Goal: Find specific page/section: Find specific page/section

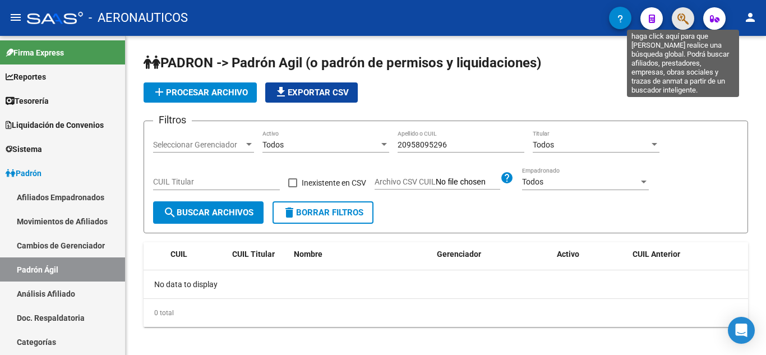
click at [681, 15] on icon "button" at bounding box center [683, 18] width 11 height 13
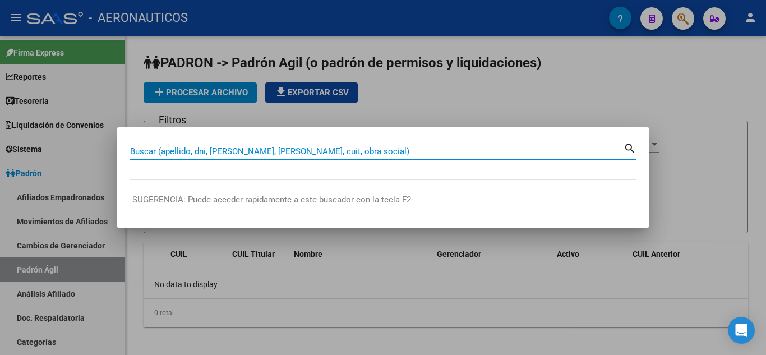
click at [443, 150] on input "Buscar (apellido, dni, [PERSON_NAME], [PERSON_NAME], cuit, obra social)" at bounding box center [377, 151] width 494 height 10
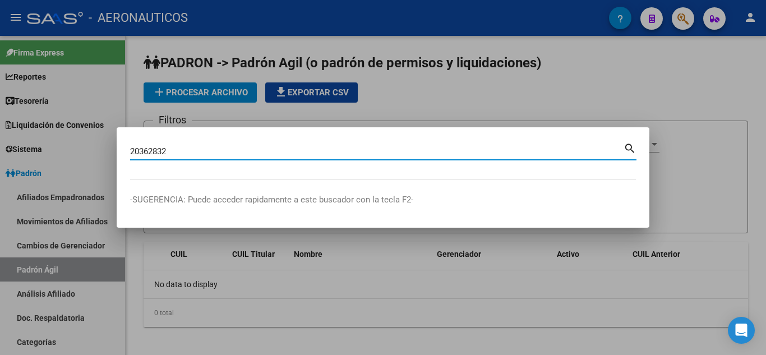
type input "20362832"
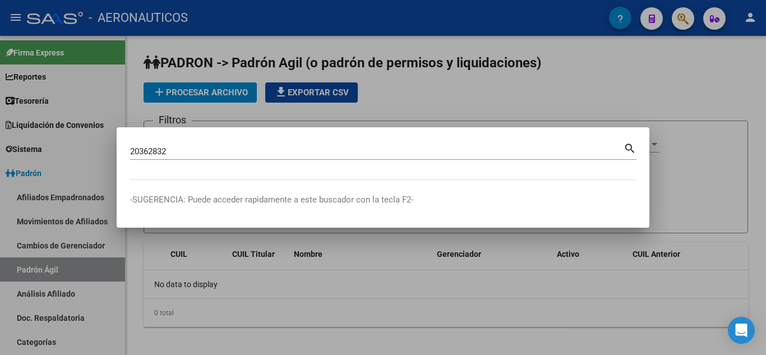
click at [629, 147] on mat-icon "search" at bounding box center [630, 147] width 13 height 13
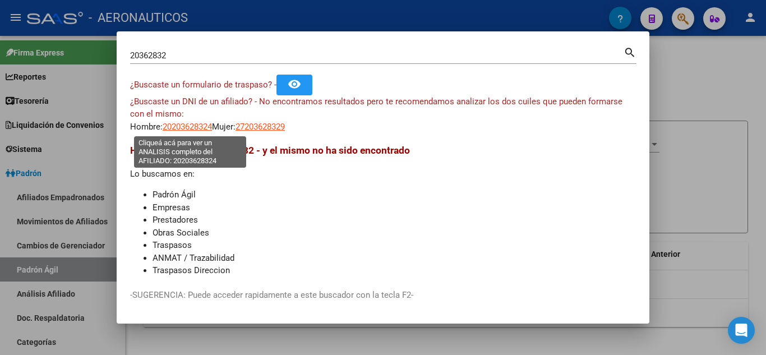
click at [197, 125] on span "20203628324" at bounding box center [187, 127] width 49 height 10
type textarea "20203628324"
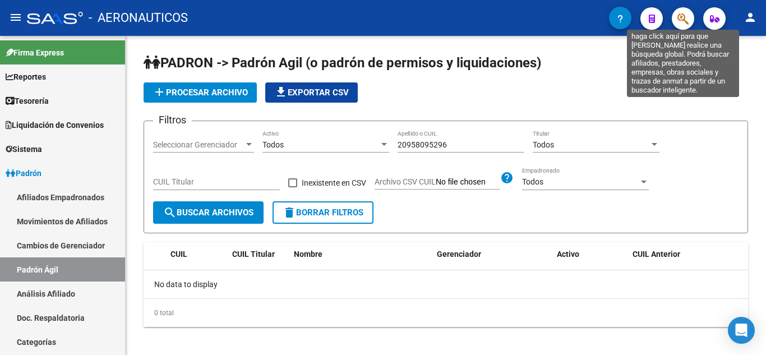
click at [684, 19] on icon "button" at bounding box center [683, 18] width 11 height 13
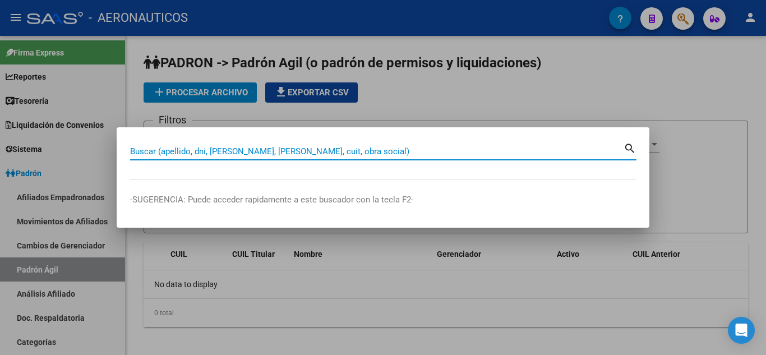
click at [413, 150] on input "Buscar (apellido, dni, [PERSON_NAME], [PERSON_NAME], cuit, obra social)" at bounding box center [377, 151] width 494 height 10
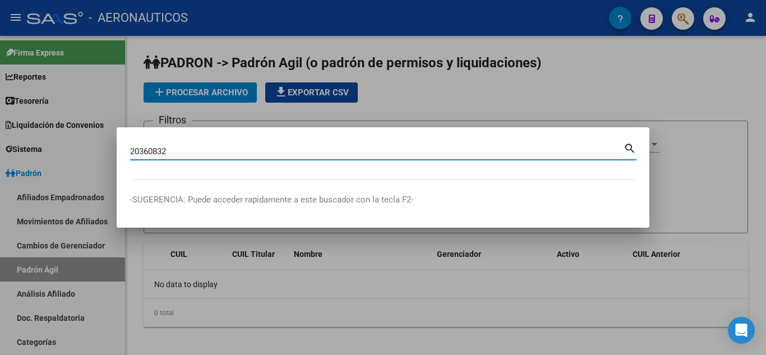
type input "20360832"
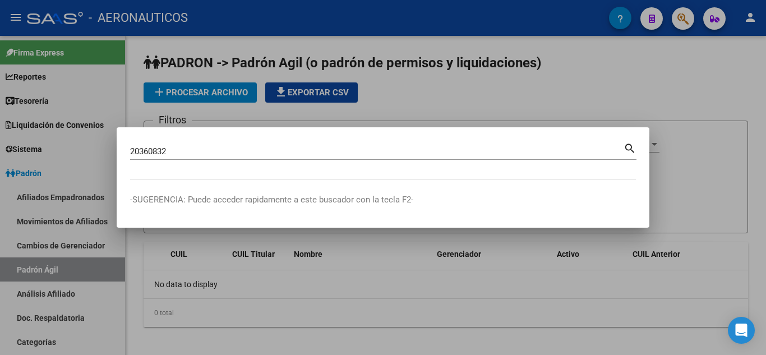
click at [627, 146] on mat-icon "search" at bounding box center [630, 147] width 13 height 13
